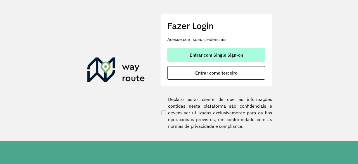
click at [214, 58] on button "Entrar com Single Sign-on" at bounding box center [216, 54] width 98 height 13
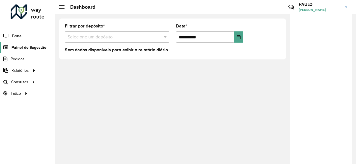
click at [20, 46] on span "Painel de Sugestão" at bounding box center [28, 47] width 35 height 6
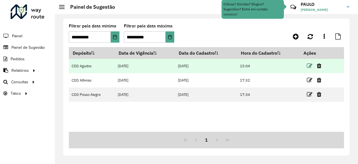
click at [310, 65] on icon at bounding box center [310, 66] width 6 height 6
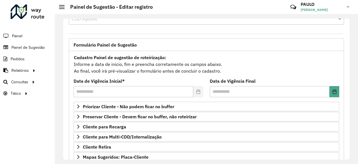
scroll to position [22, 0]
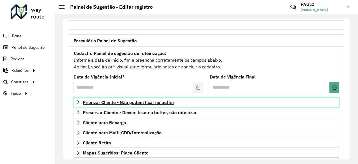
click at [137, 101] on span "Priorizar Cliente - Não podem ficar no buffer" at bounding box center [128, 102] width 91 height 4
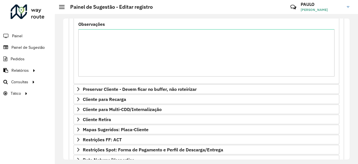
scroll to position [139, 0]
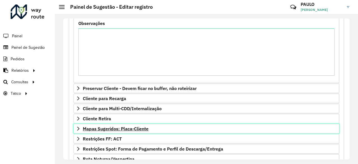
click at [113, 126] on span "Mapas Sugeridos: Placa-Cliente" at bounding box center [116, 128] width 66 height 4
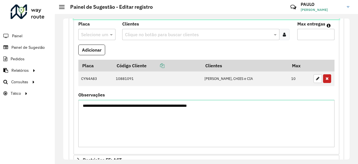
scroll to position [254, 0]
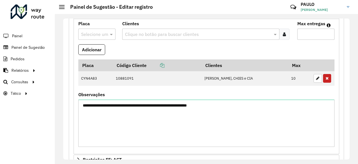
click at [43, 139] on div "Roteirizador AmbevTech Painel Painel de Sugestão Pedidos Relatórios Clientes Cl…" at bounding box center [27, 82] width 55 height 164
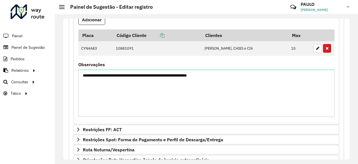
scroll to position [313, 0]
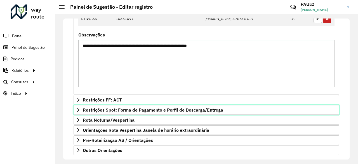
click at [143, 108] on span "Restrições Spot: Forma de Pagamento e Perfil de Descarga/Entrega" at bounding box center [153, 109] width 140 height 4
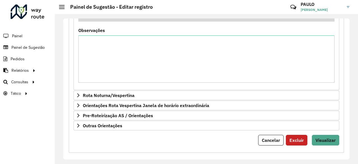
scroll to position [460, 0]
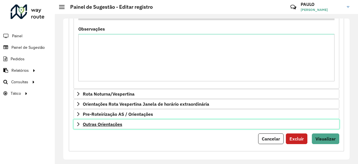
click at [110, 122] on span "Outras Orientações" at bounding box center [102, 124] width 39 height 4
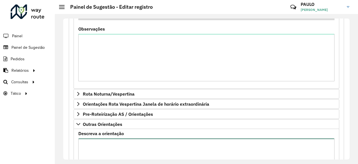
click at [103, 146] on textarea "Descreva a orientação" at bounding box center [206, 161] width 256 height 47
paste textarea "**********"
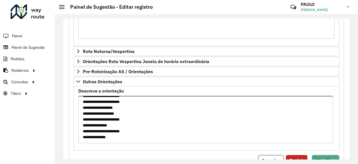
scroll to position [503, 0]
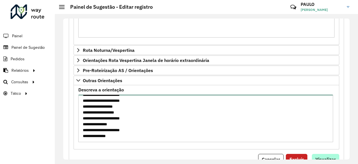
type textarea "**********"
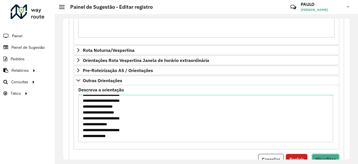
click at [315, 153] on button "Visualizar" at bounding box center [325, 158] width 27 height 11
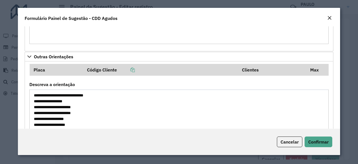
scroll to position [318, 0]
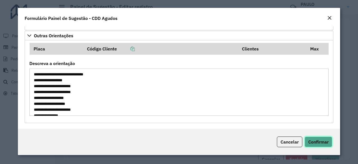
click at [317, 139] on span "Confirmar" at bounding box center [318, 142] width 20 height 6
